Goal: Information Seeking & Learning: Learn about a topic

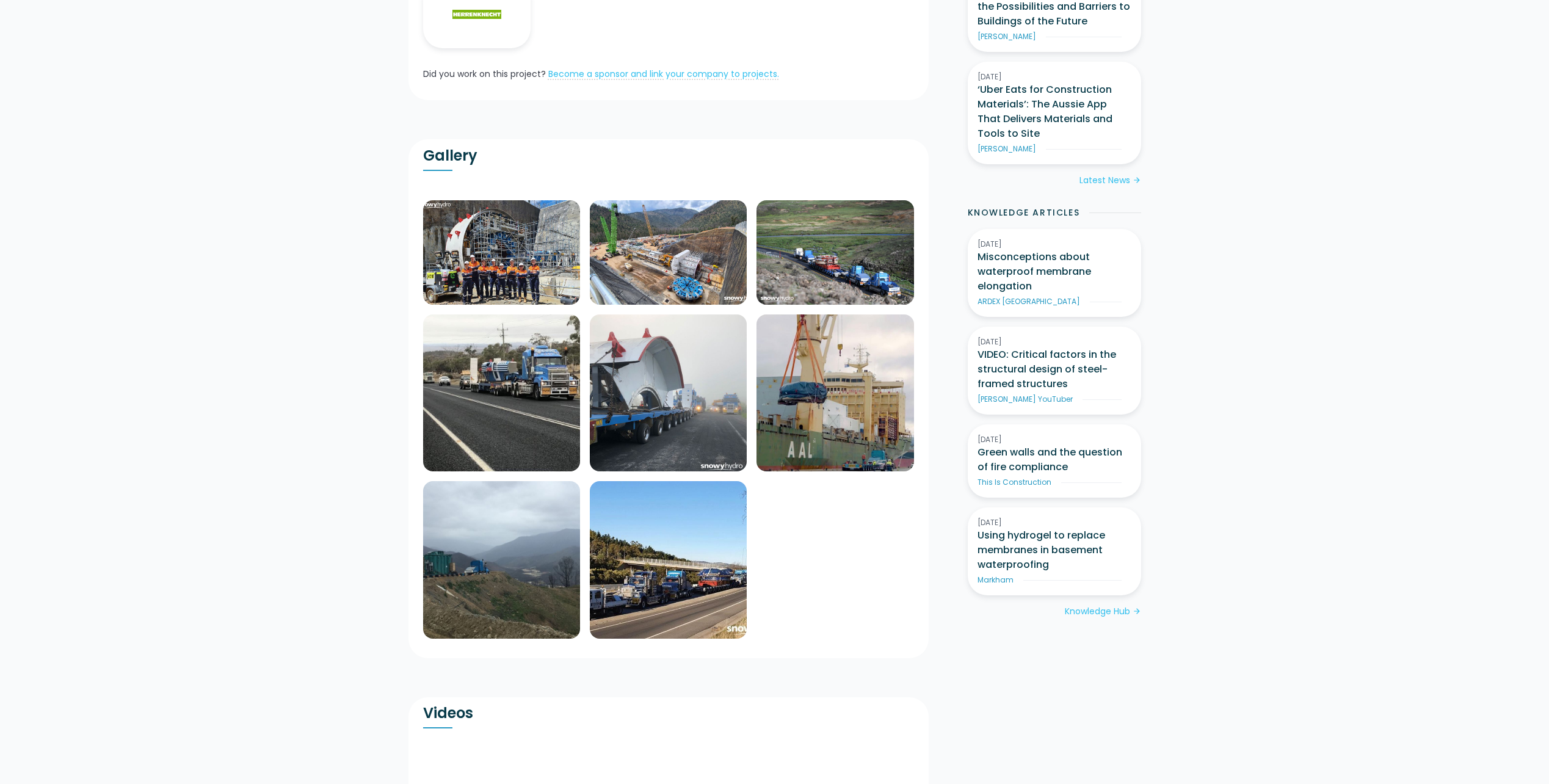
scroll to position [550, 0]
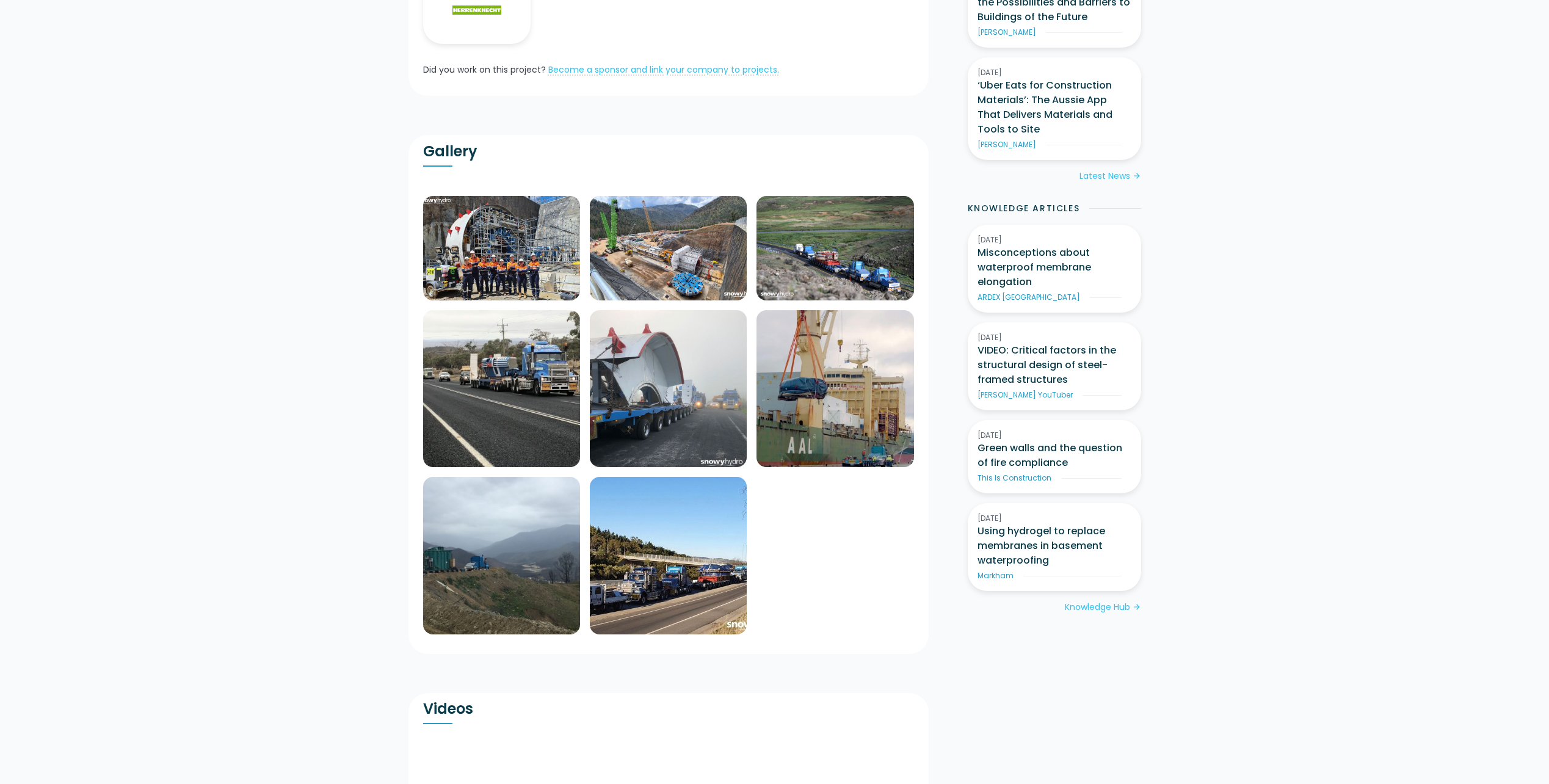
click at [580, 233] on img at bounding box center [501, 248] width 157 height 105
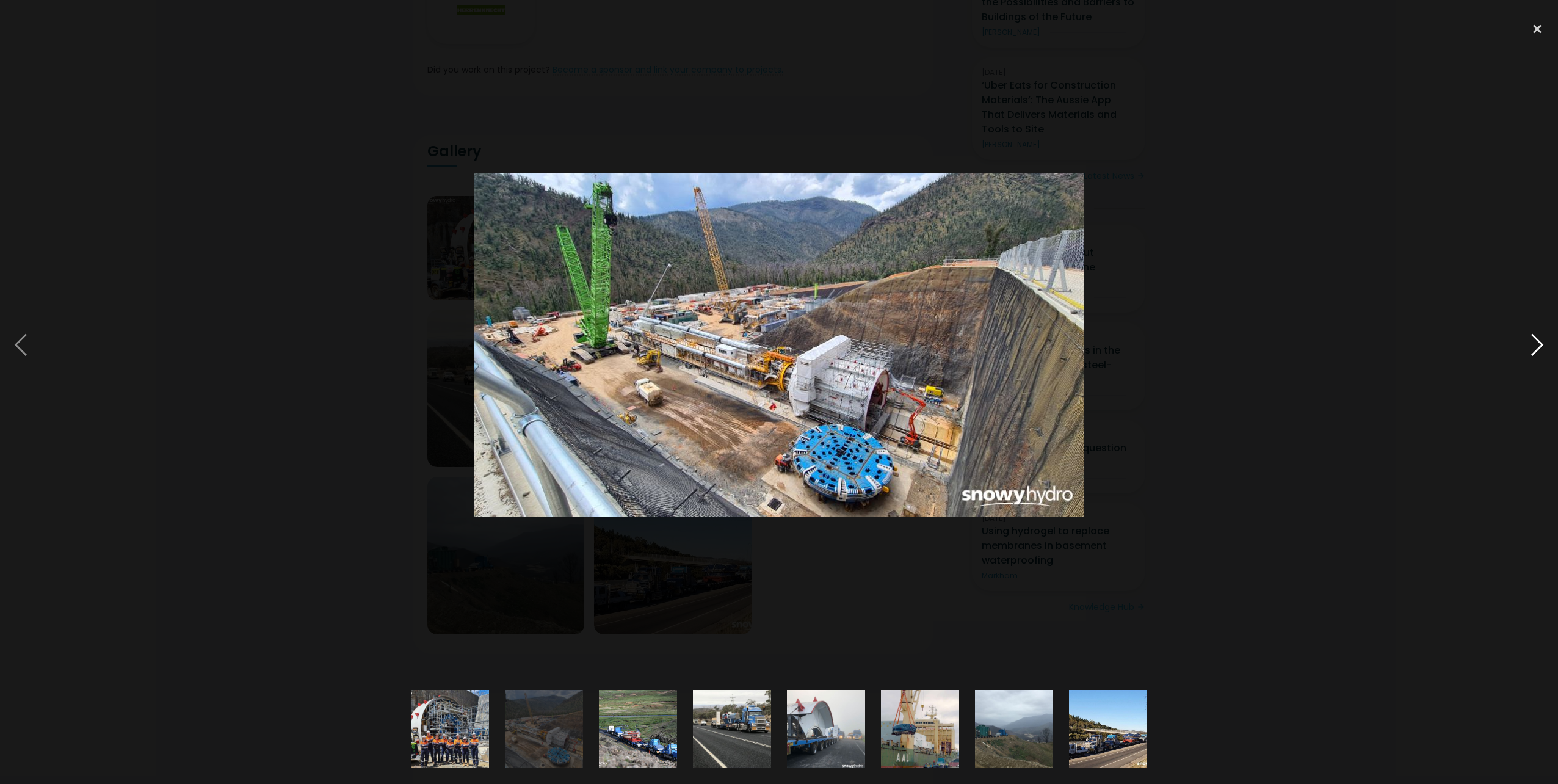
click at [1540, 344] on div at bounding box center [1537, 346] width 41 height 659
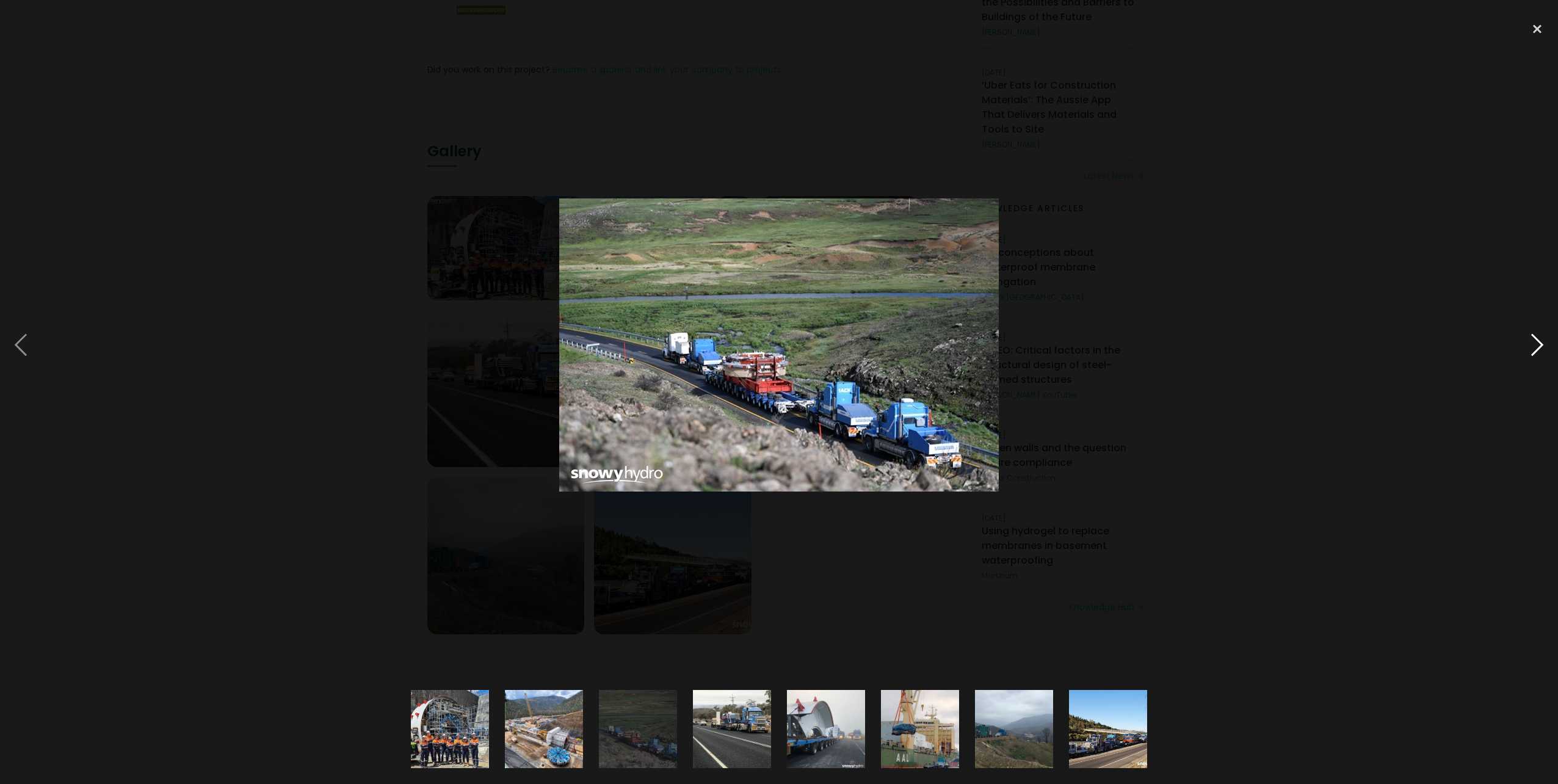
click at [1540, 344] on div at bounding box center [1537, 346] width 41 height 659
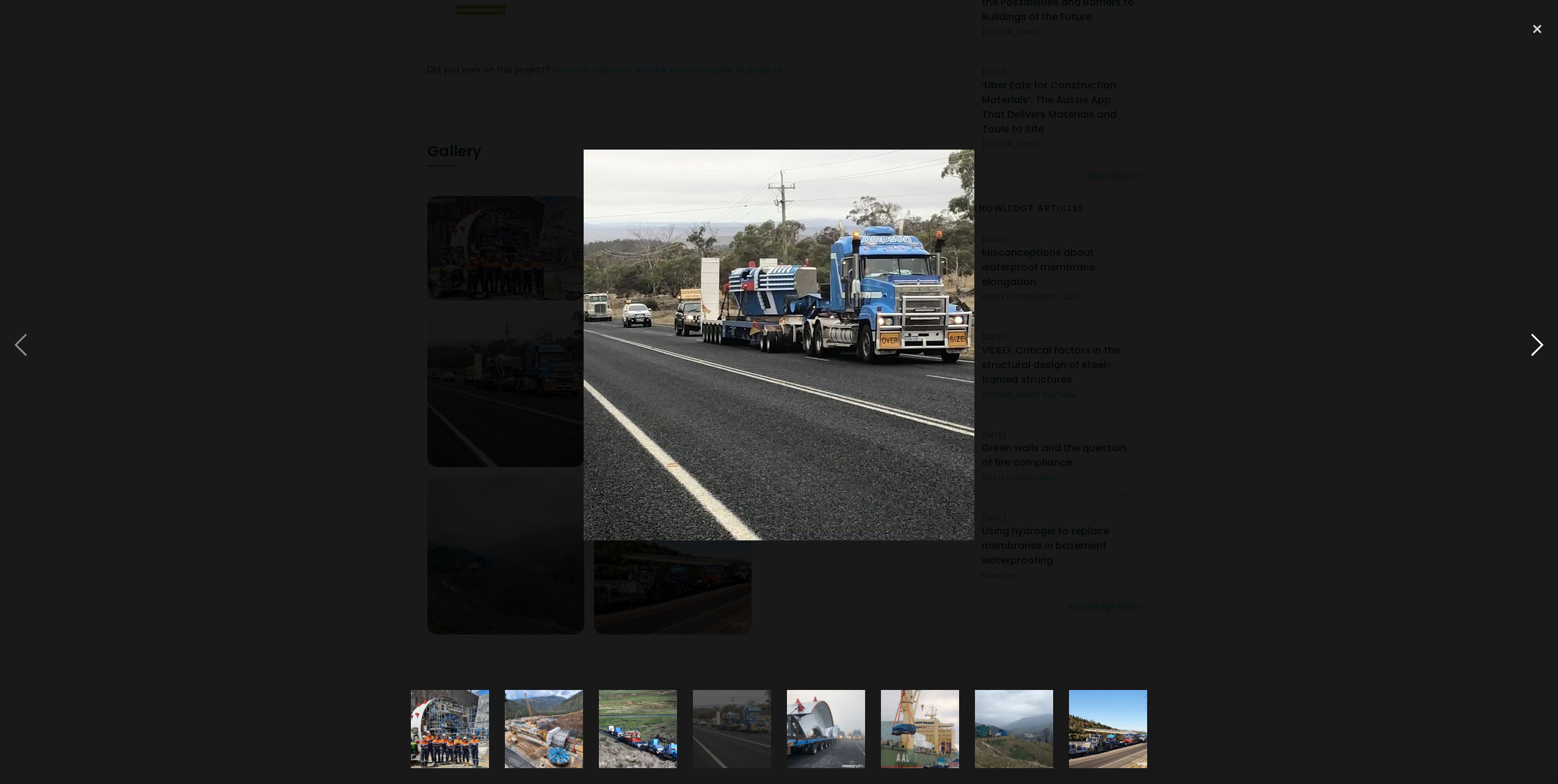
click at [1540, 344] on div at bounding box center [1537, 346] width 41 height 659
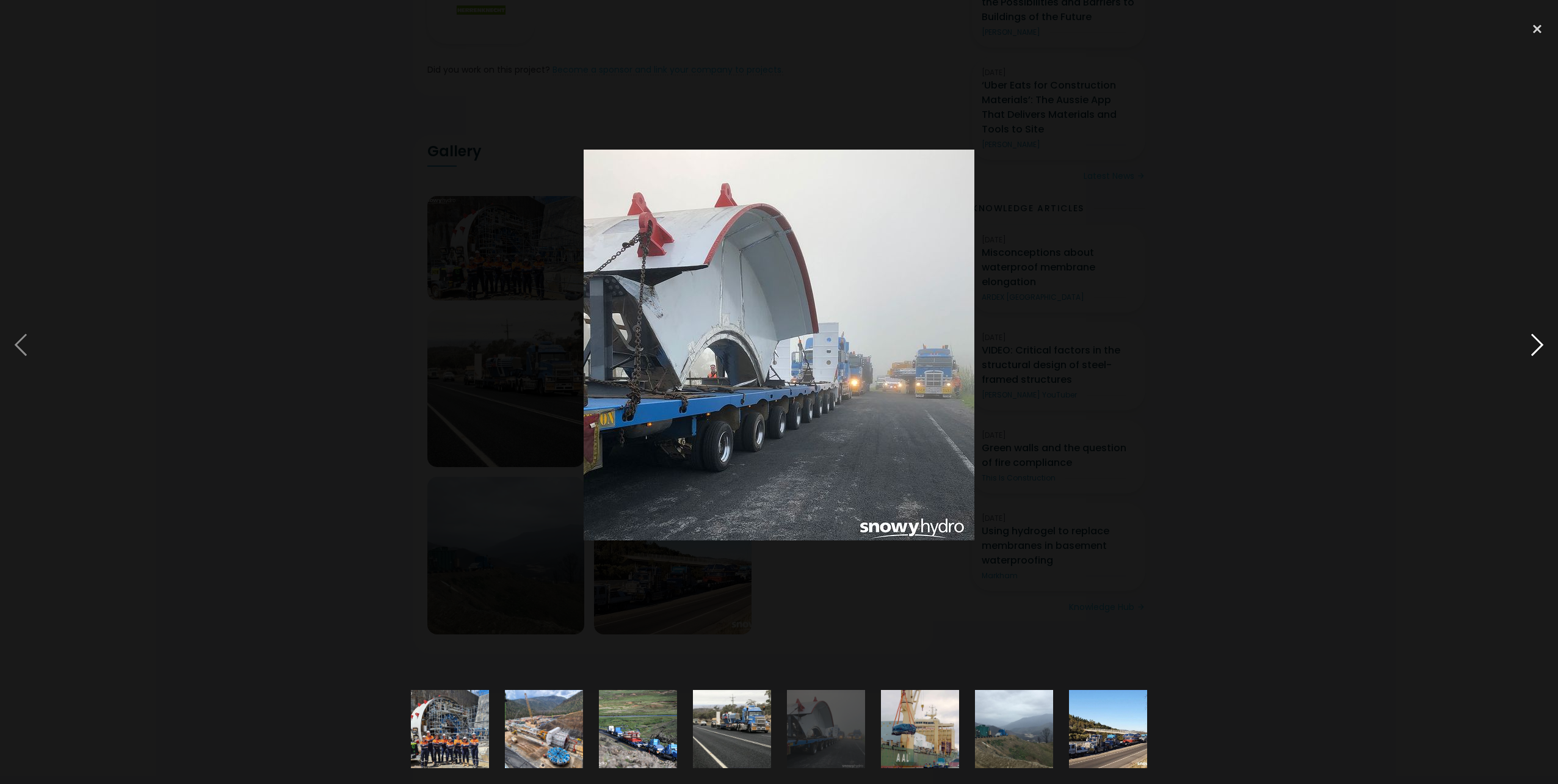
click at [1540, 344] on div at bounding box center [1537, 346] width 41 height 659
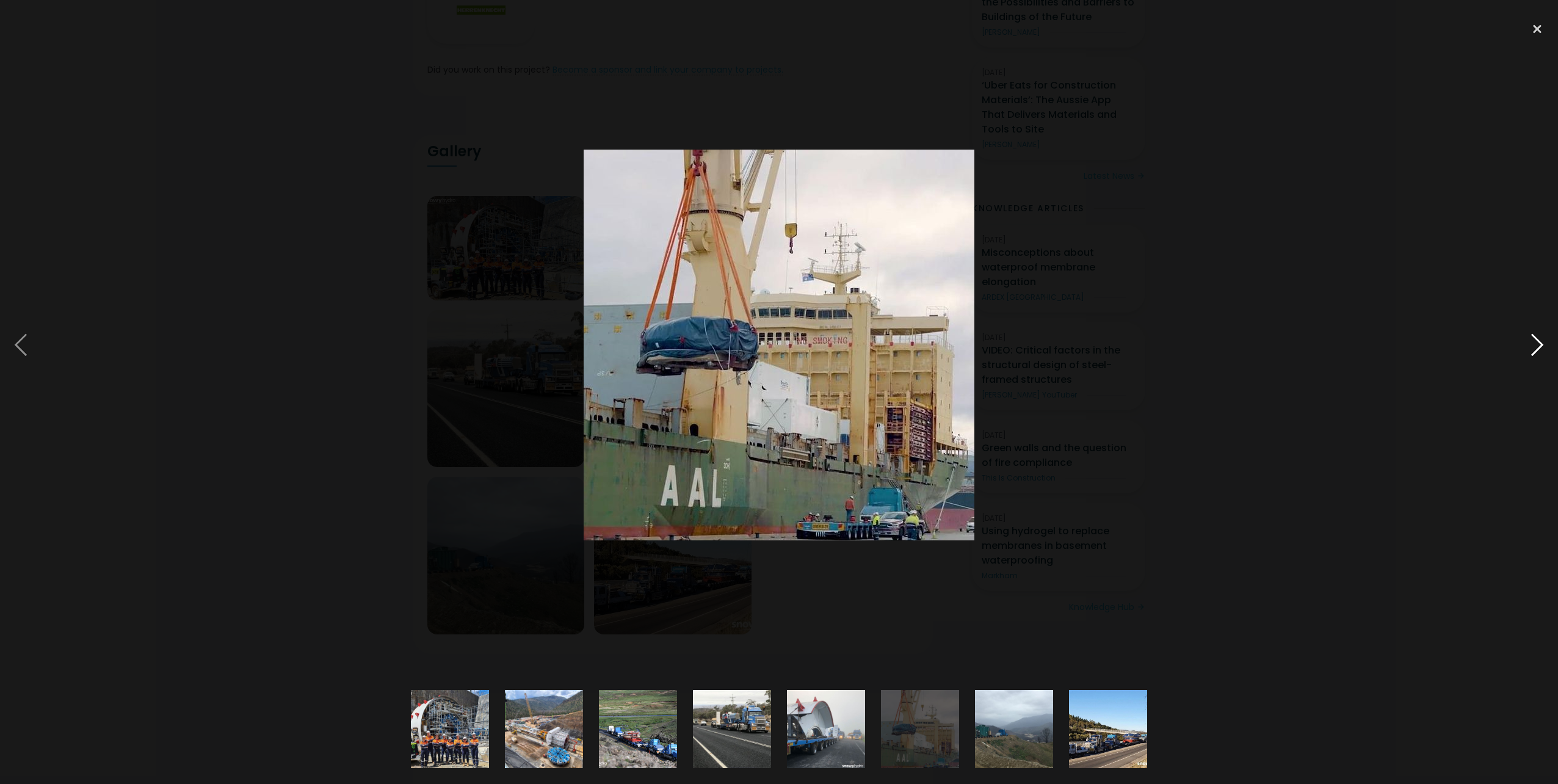
click at [1540, 344] on div at bounding box center [1537, 346] width 41 height 659
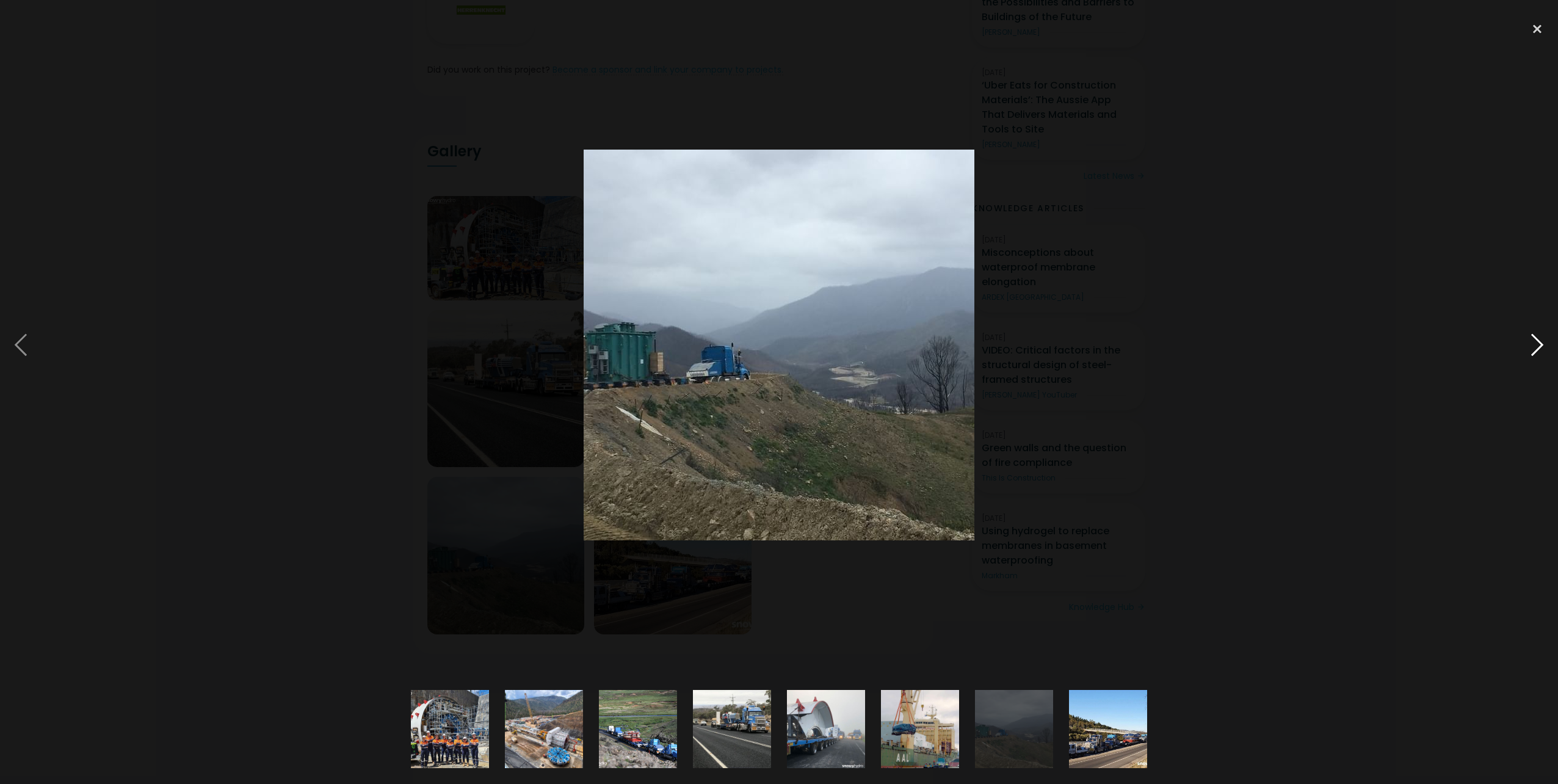
click at [1540, 344] on div at bounding box center [1537, 346] width 41 height 659
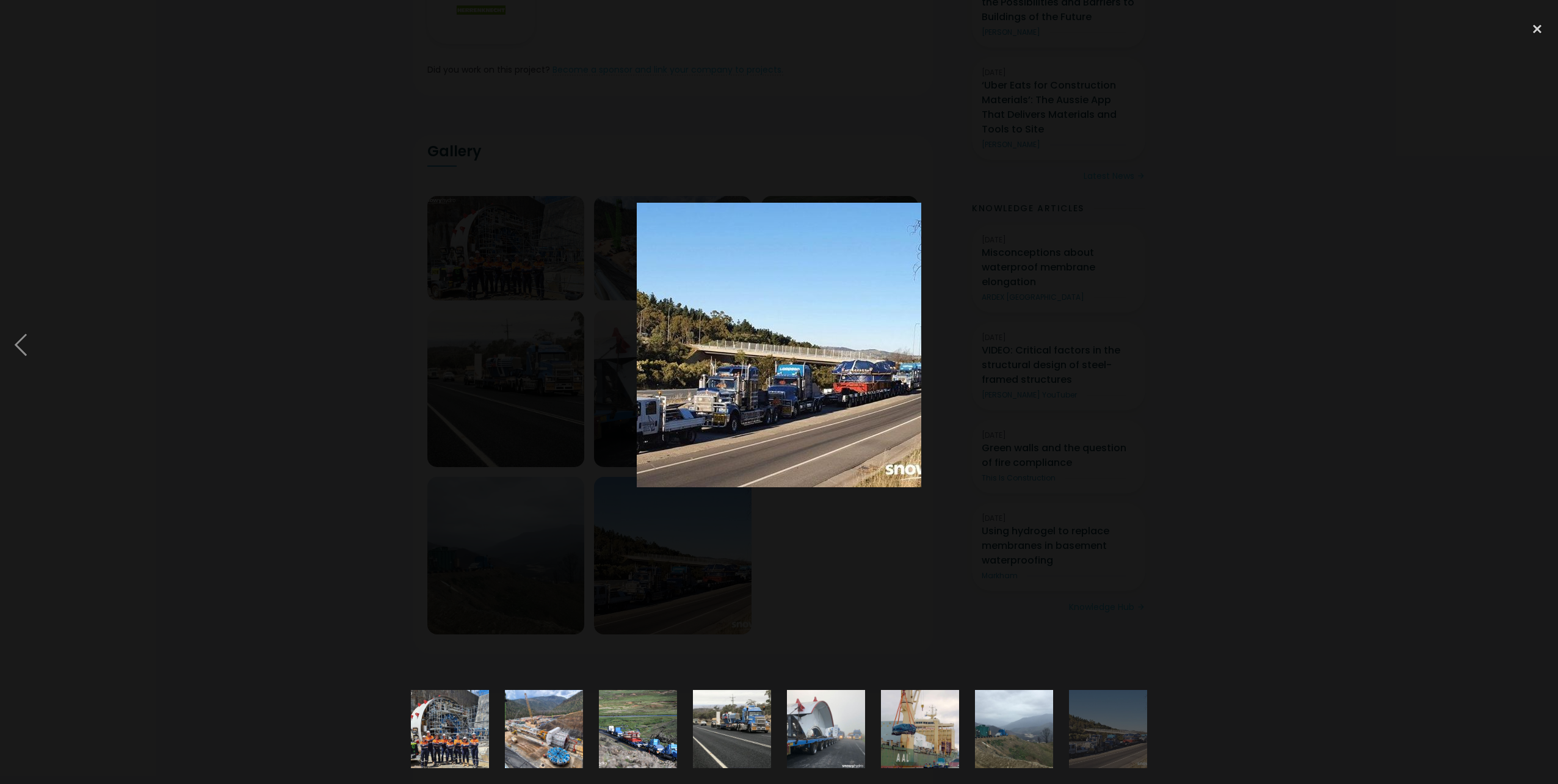
click at [1540, 344] on div at bounding box center [1537, 346] width 41 height 659
click at [1537, 34] on div at bounding box center [1537, 30] width 41 height 27
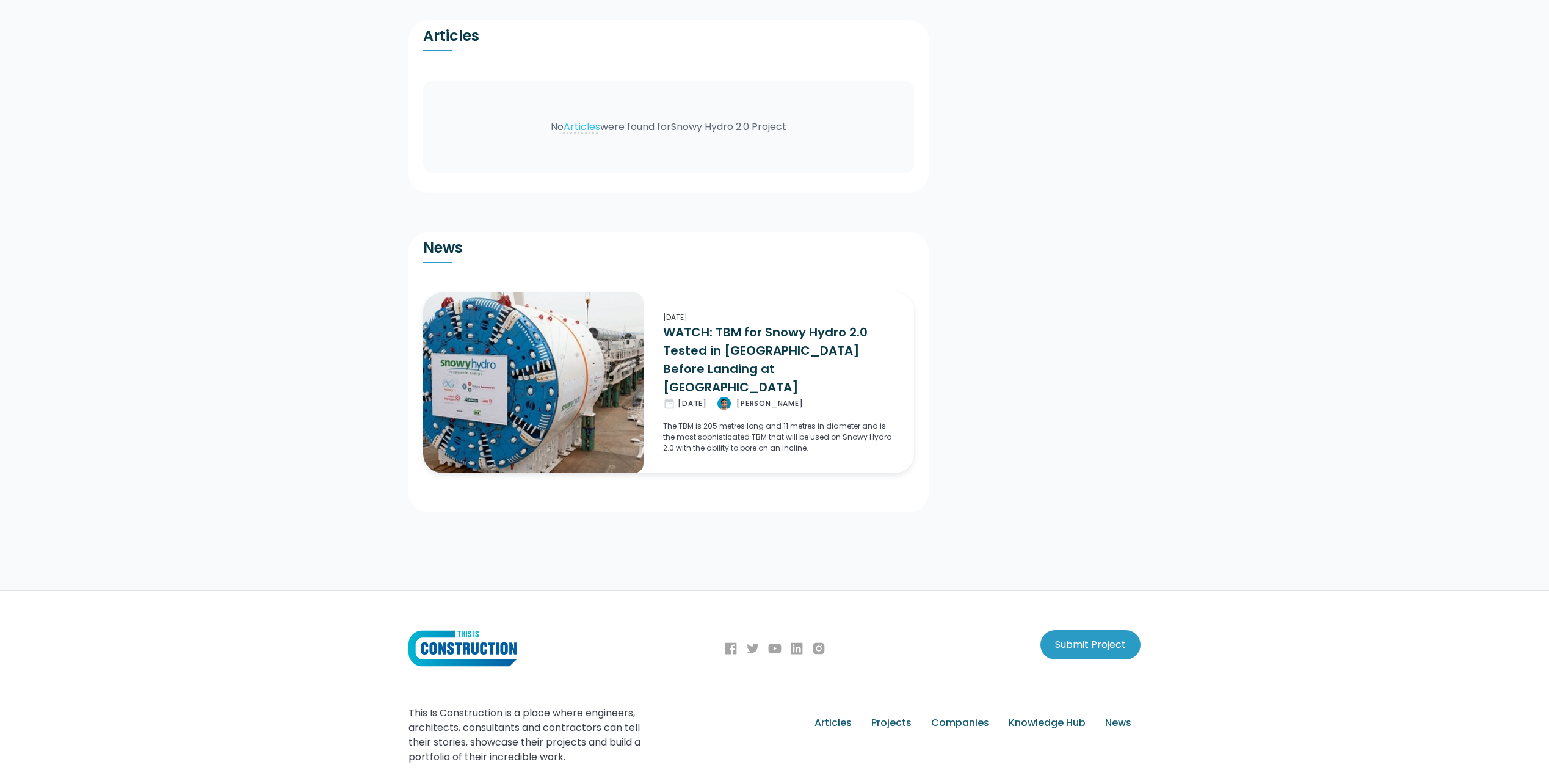
scroll to position [1740, 0]
